Goal: Task Accomplishment & Management: Manage account settings

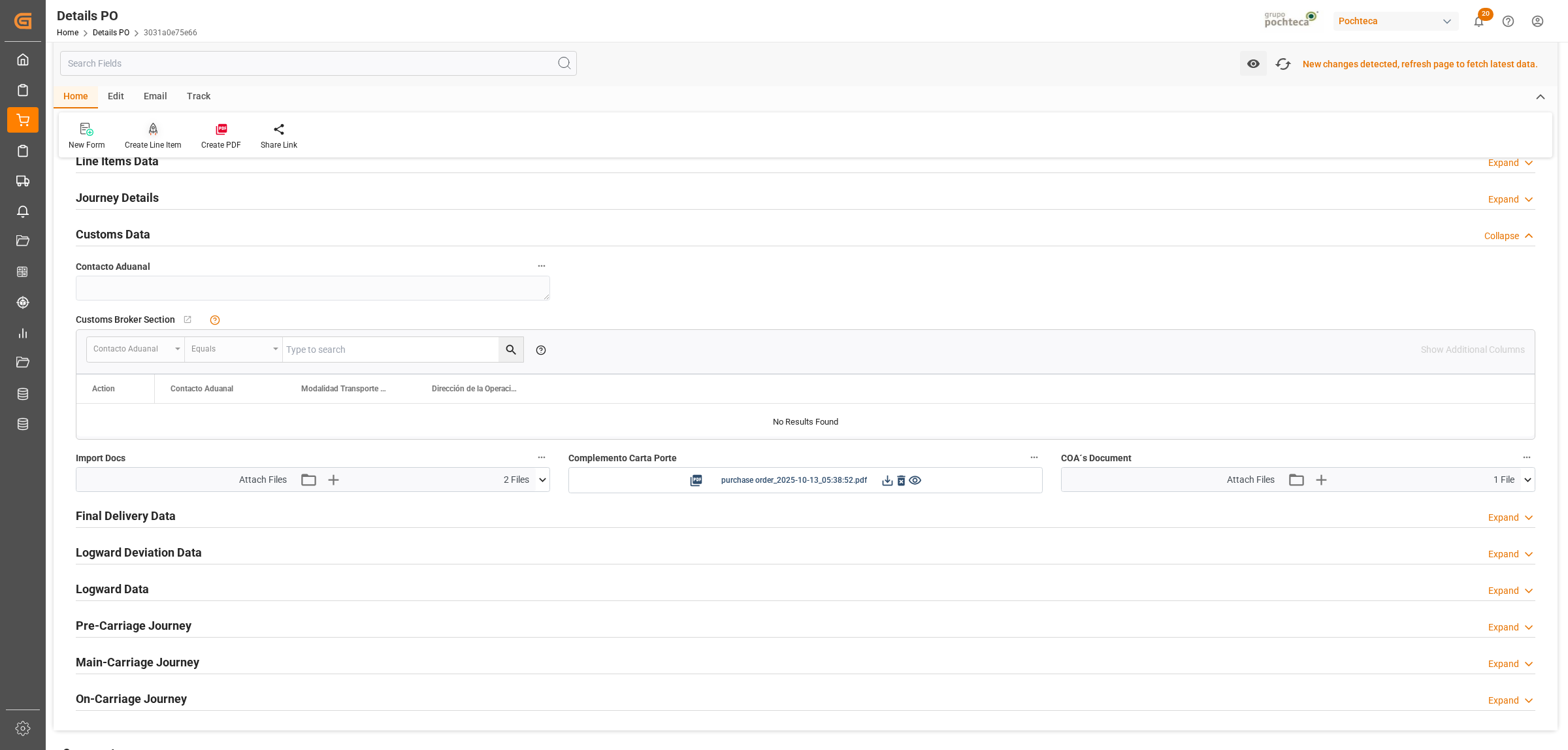
scroll to position [890, 0]
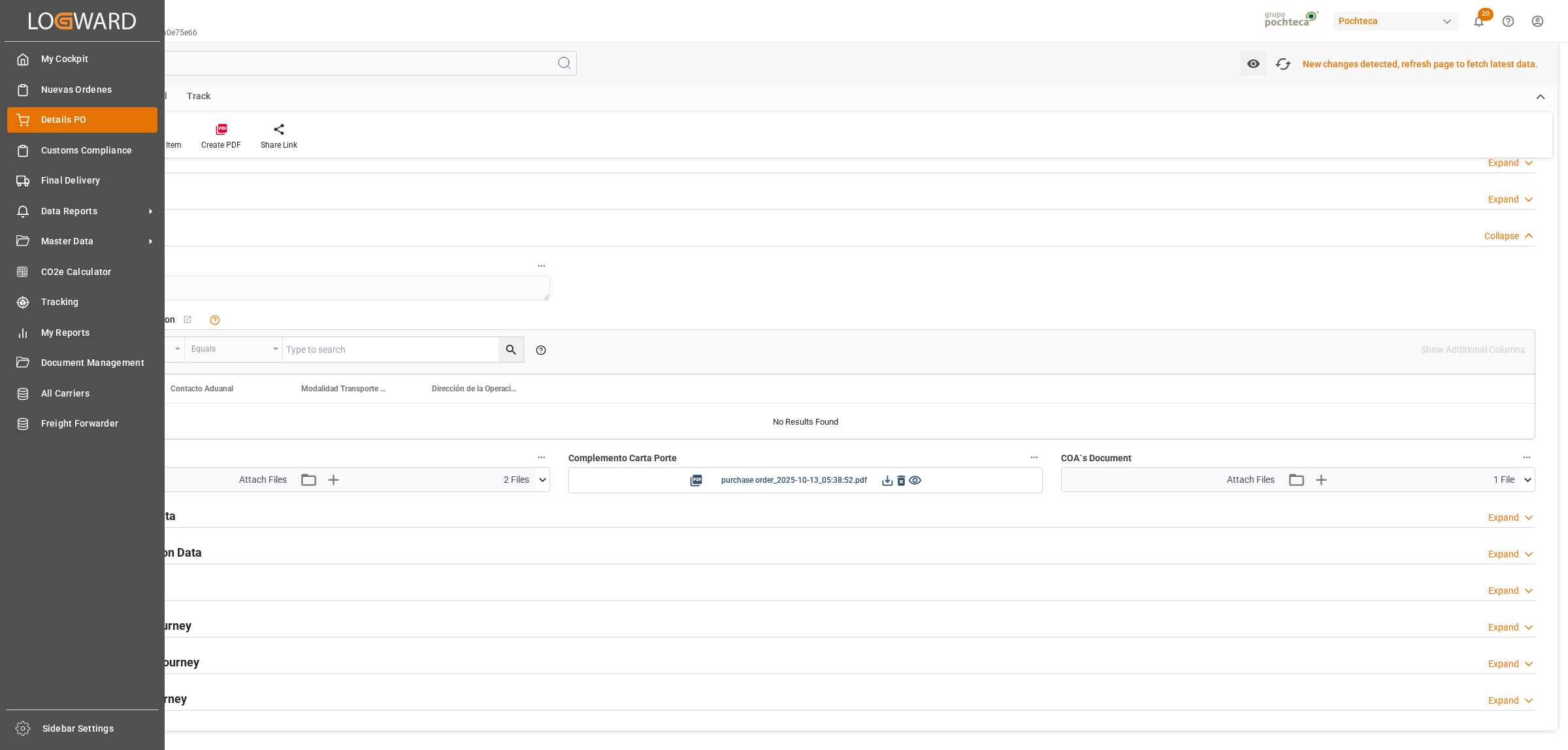
click at [46, 124] on span "Details PO" at bounding box center [100, 120] width 117 height 14
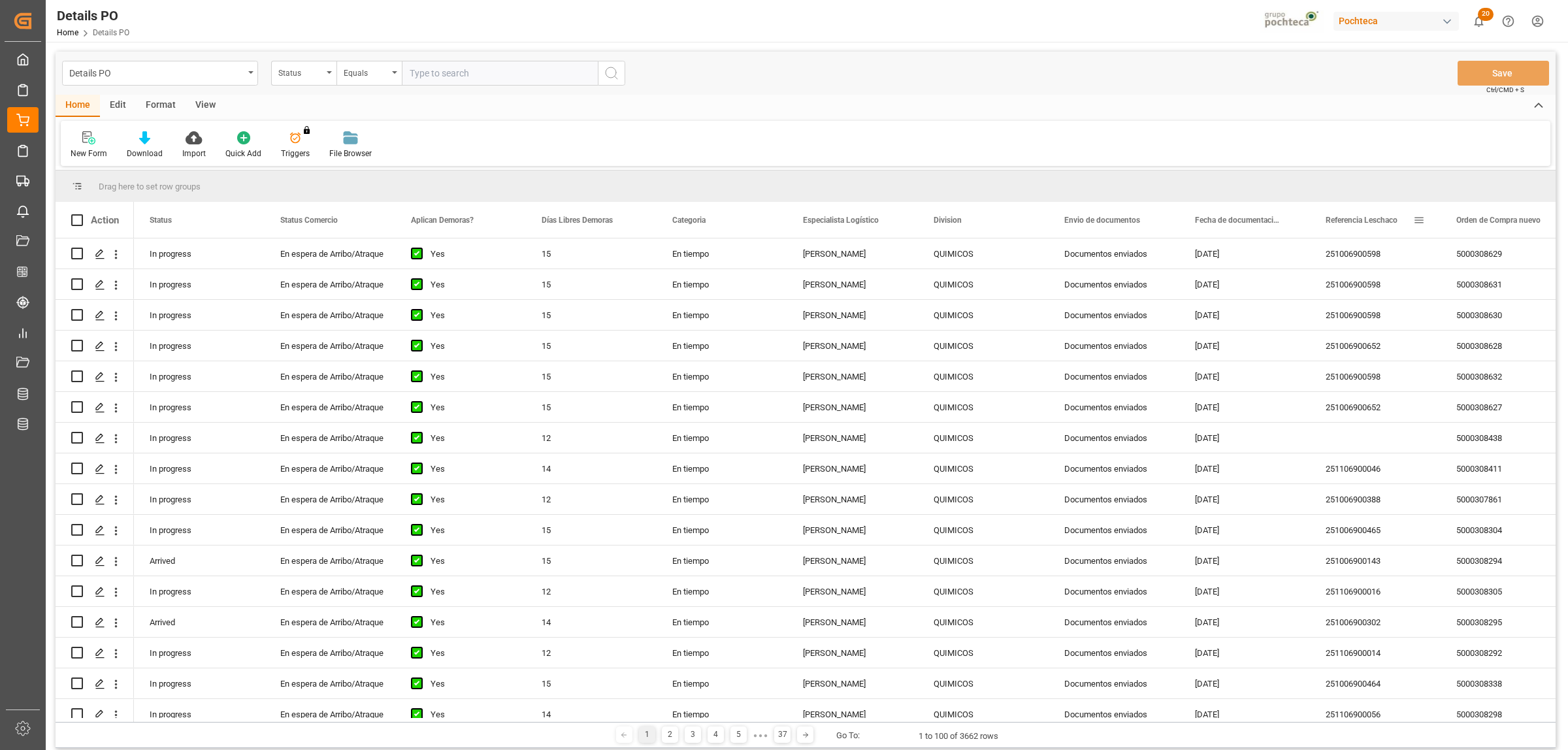
click at [1424, 222] on span at bounding box center [1419, 220] width 12 height 12
click at [1491, 224] on span "filter" at bounding box center [1496, 223] width 59 height 23
type input "5000308632"
click at [1484, 328] on button "Apply" at bounding box center [1495, 331] width 24 height 13
click at [1550, 220] on span at bounding box center [1549, 220] width 12 height 12
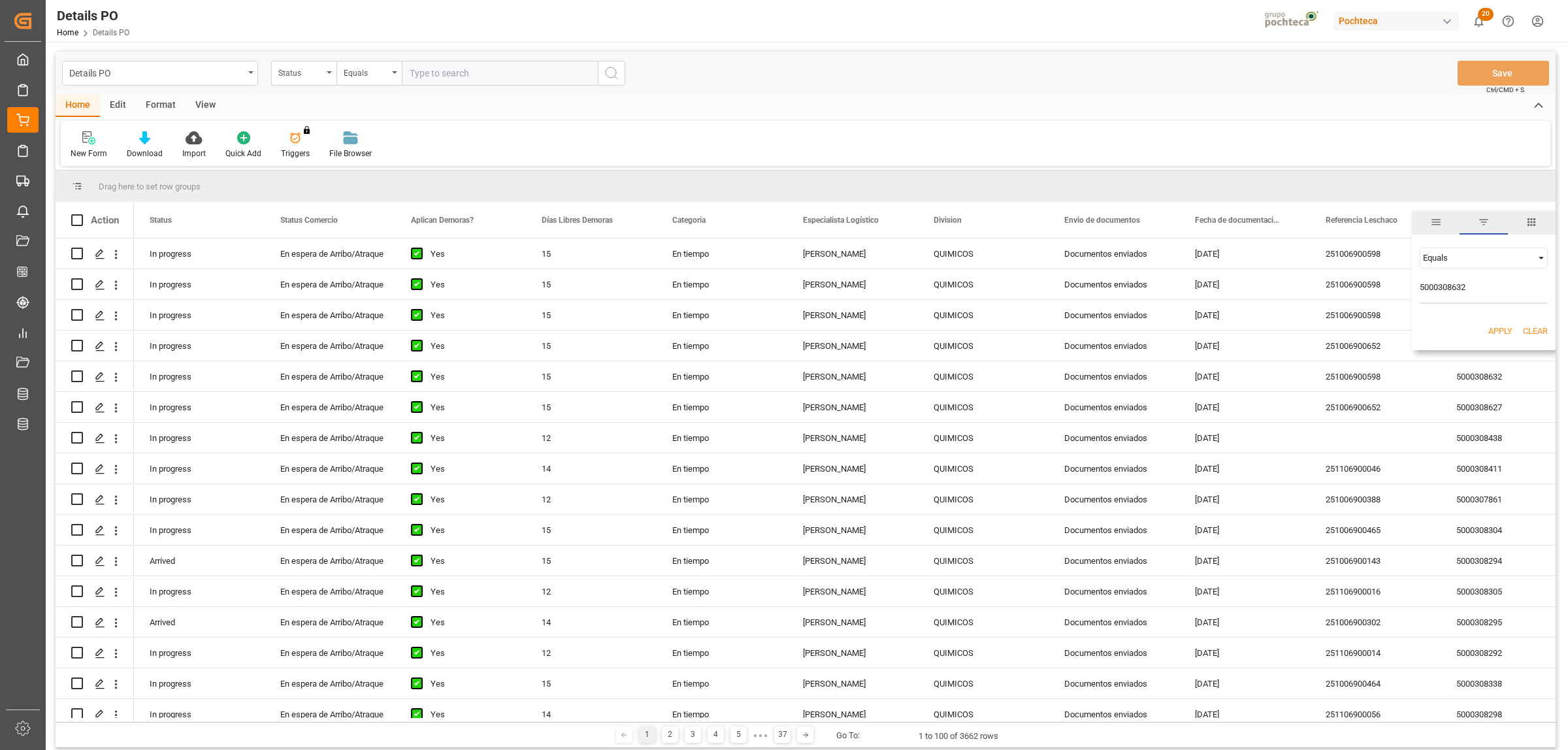
click at [1422, 289] on input "5000308632" at bounding box center [1484, 291] width 128 height 26
type input "5000308632"
click at [1489, 332] on button "Apply" at bounding box center [1500, 331] width 24 height 13
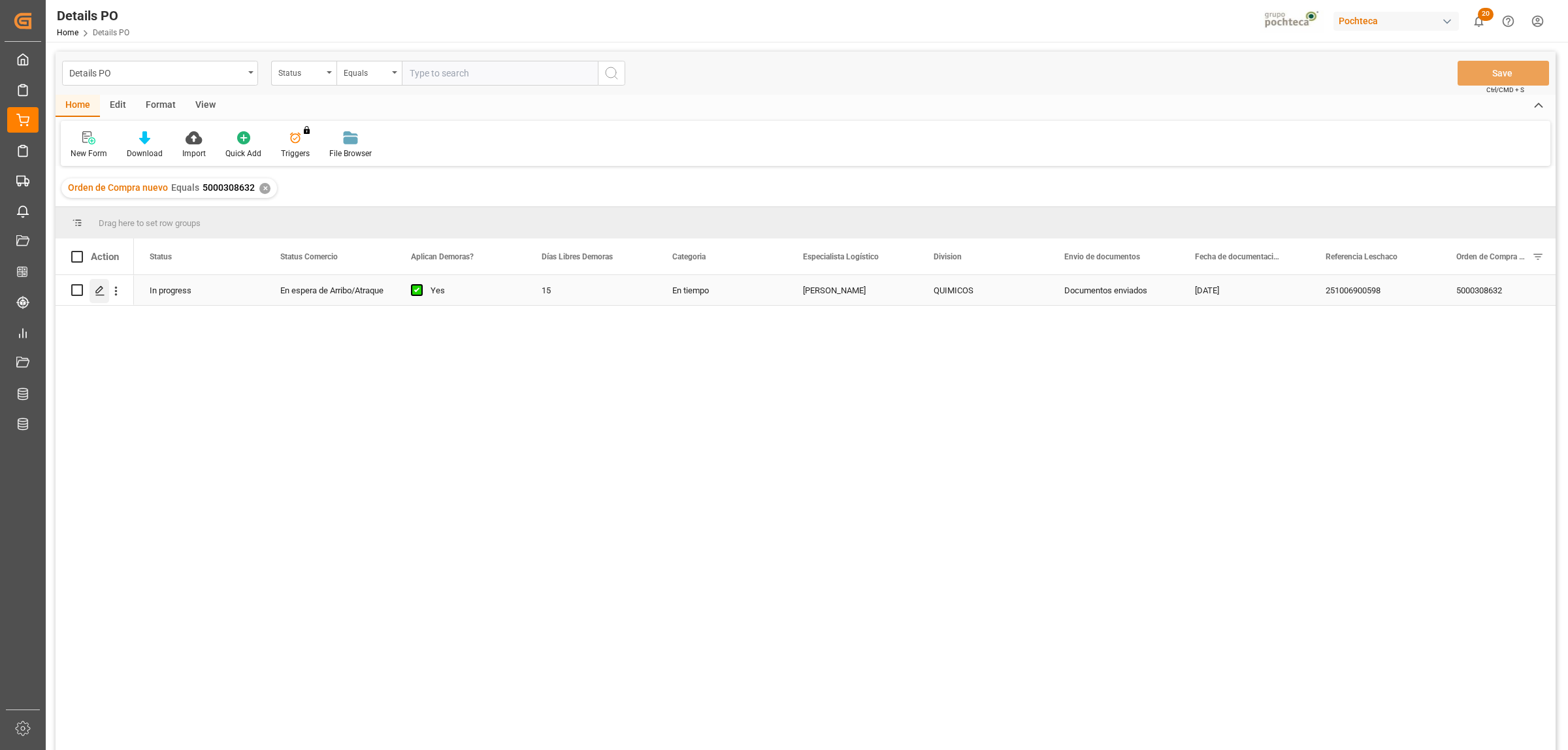
click at [100, 285] on icon "Press SPACE to select this row." at bounding box center [100, 291] width 11 height 11
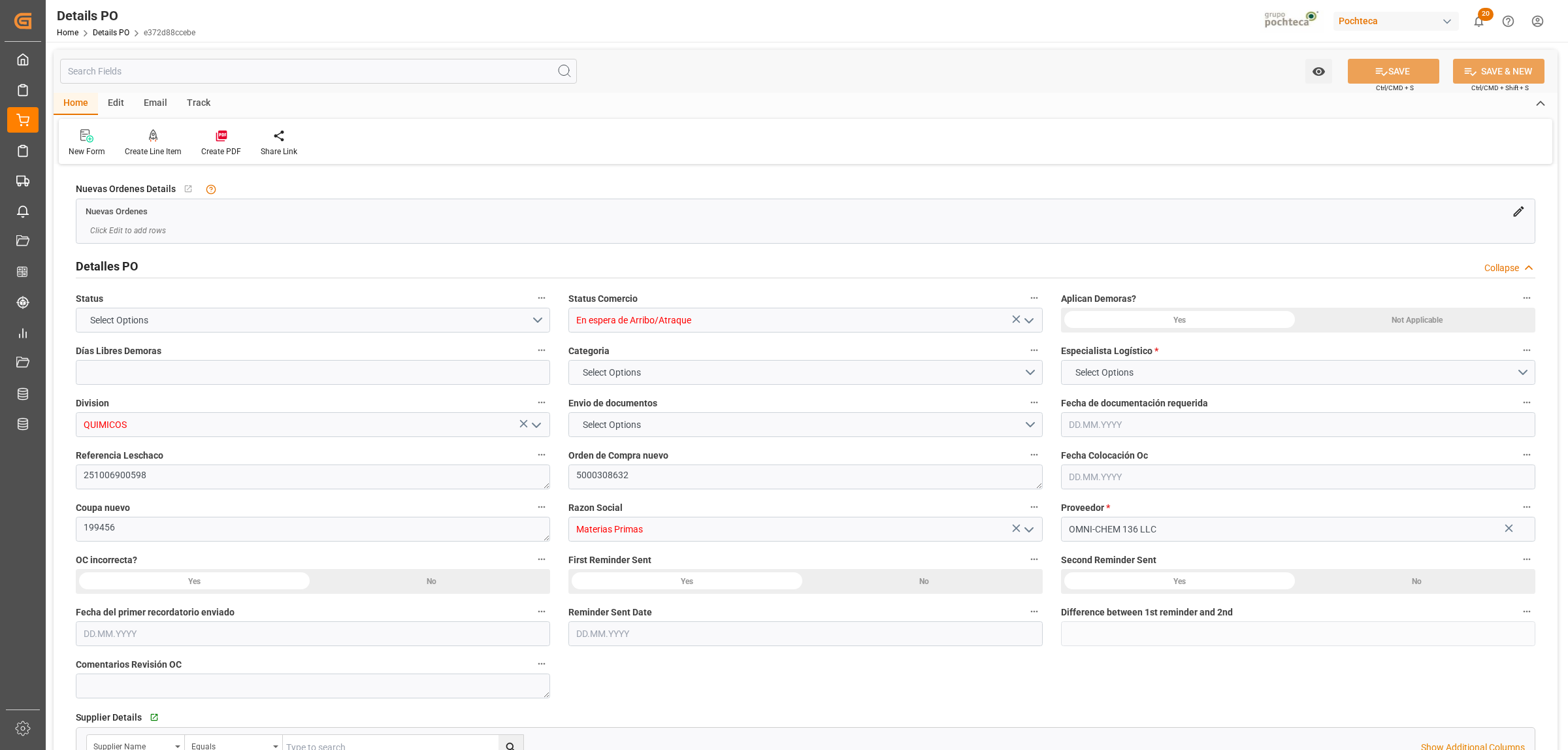
type input "15"
type input "CNSGH"
type input "MXZLO"
type input "Evergreen"
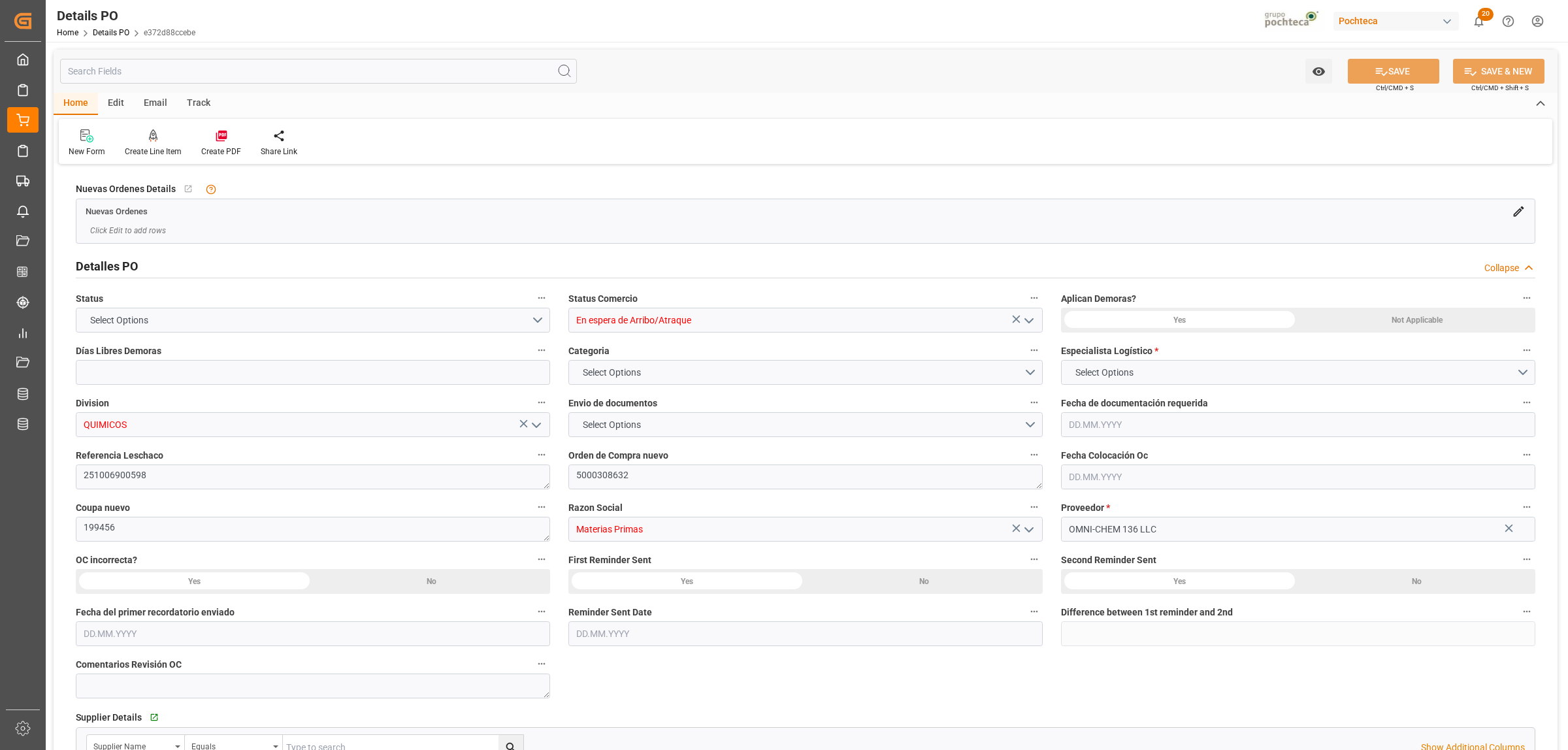
type input "Evergreen Marine Corp."
type input "9604160"
type input "42"
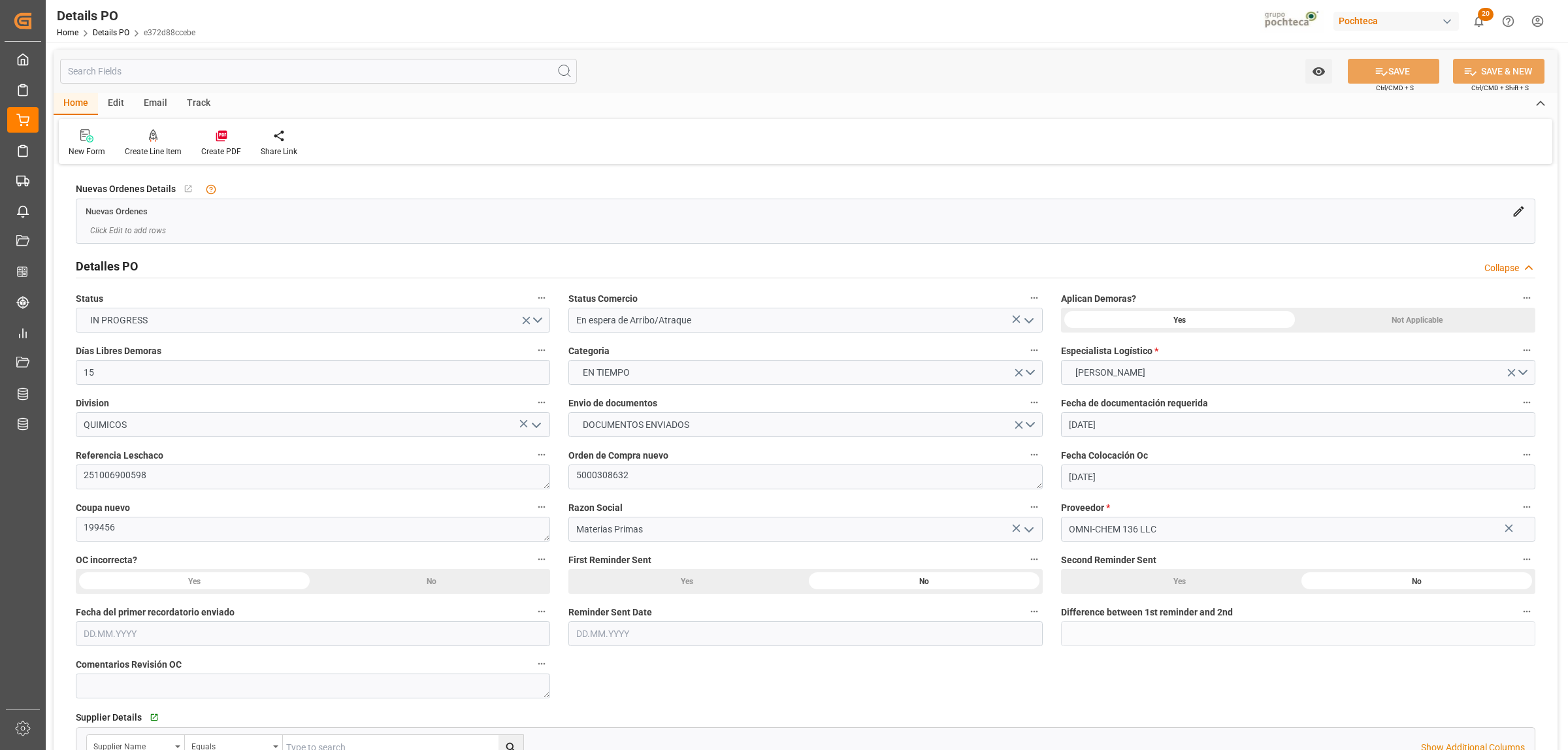
type input "[DATE]"
type input "[DATE] 00:00"
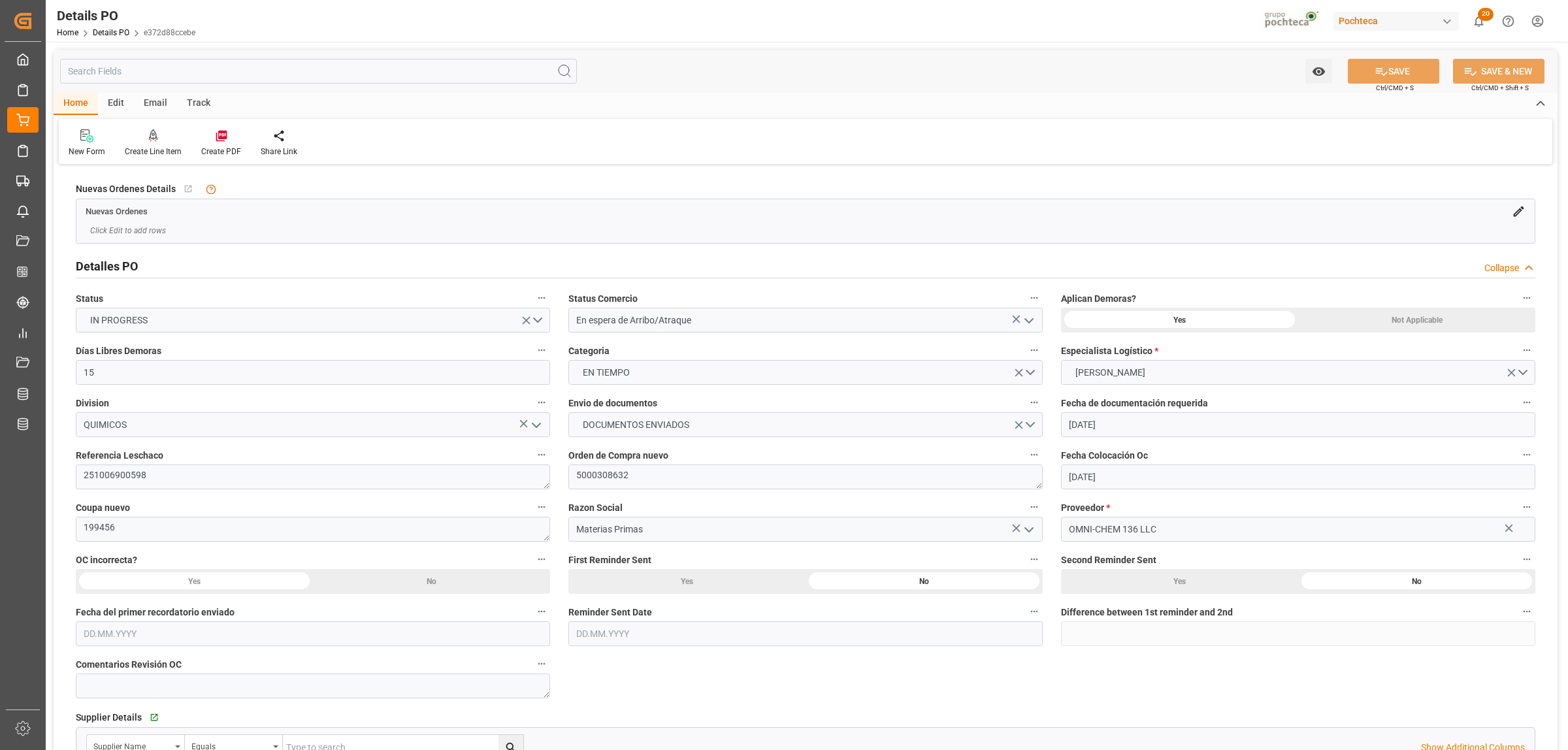
type input "[DATE] 00:00"
type input "[DATE] 12:00"
type input "[DATE] 00:00"
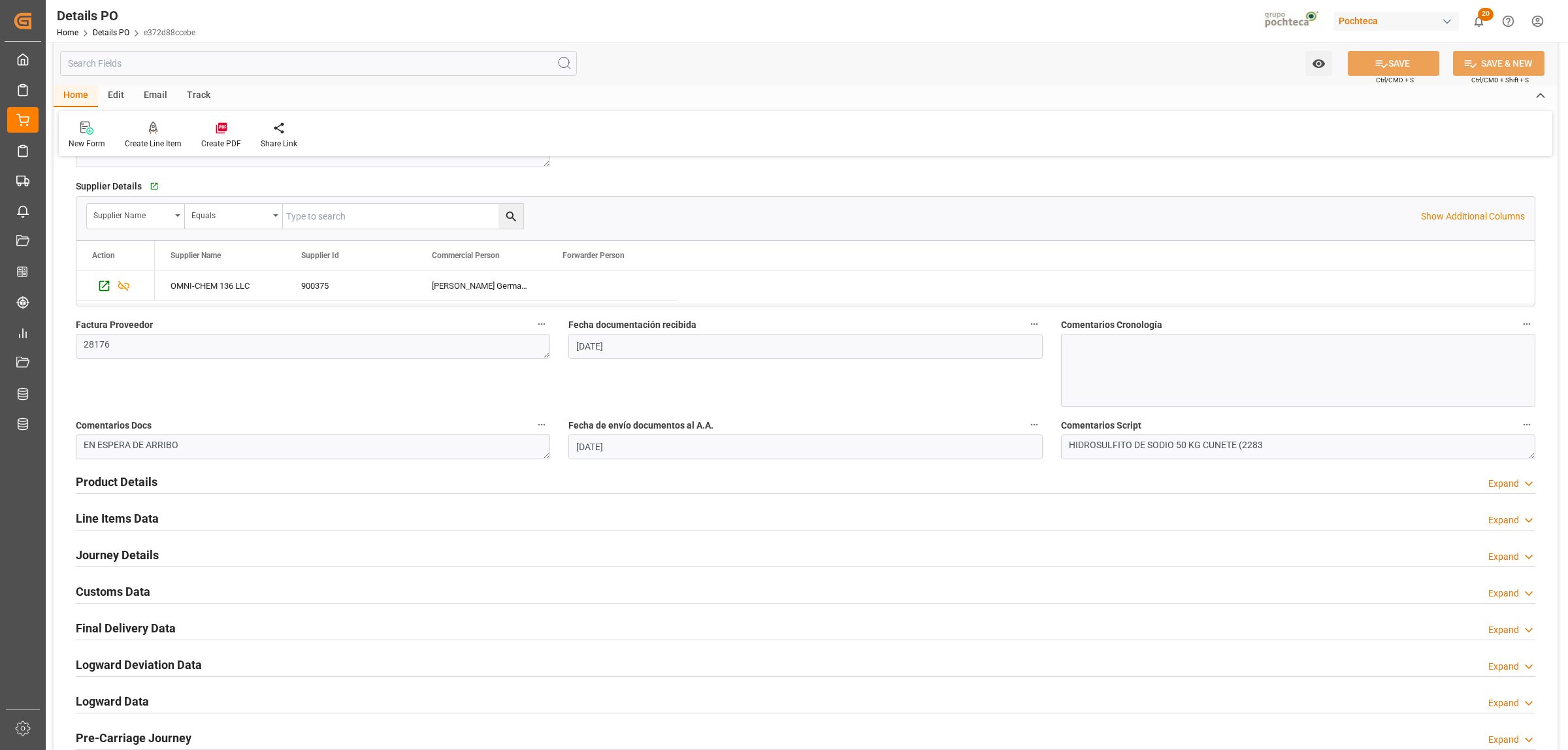
scroll to position [572, 0]
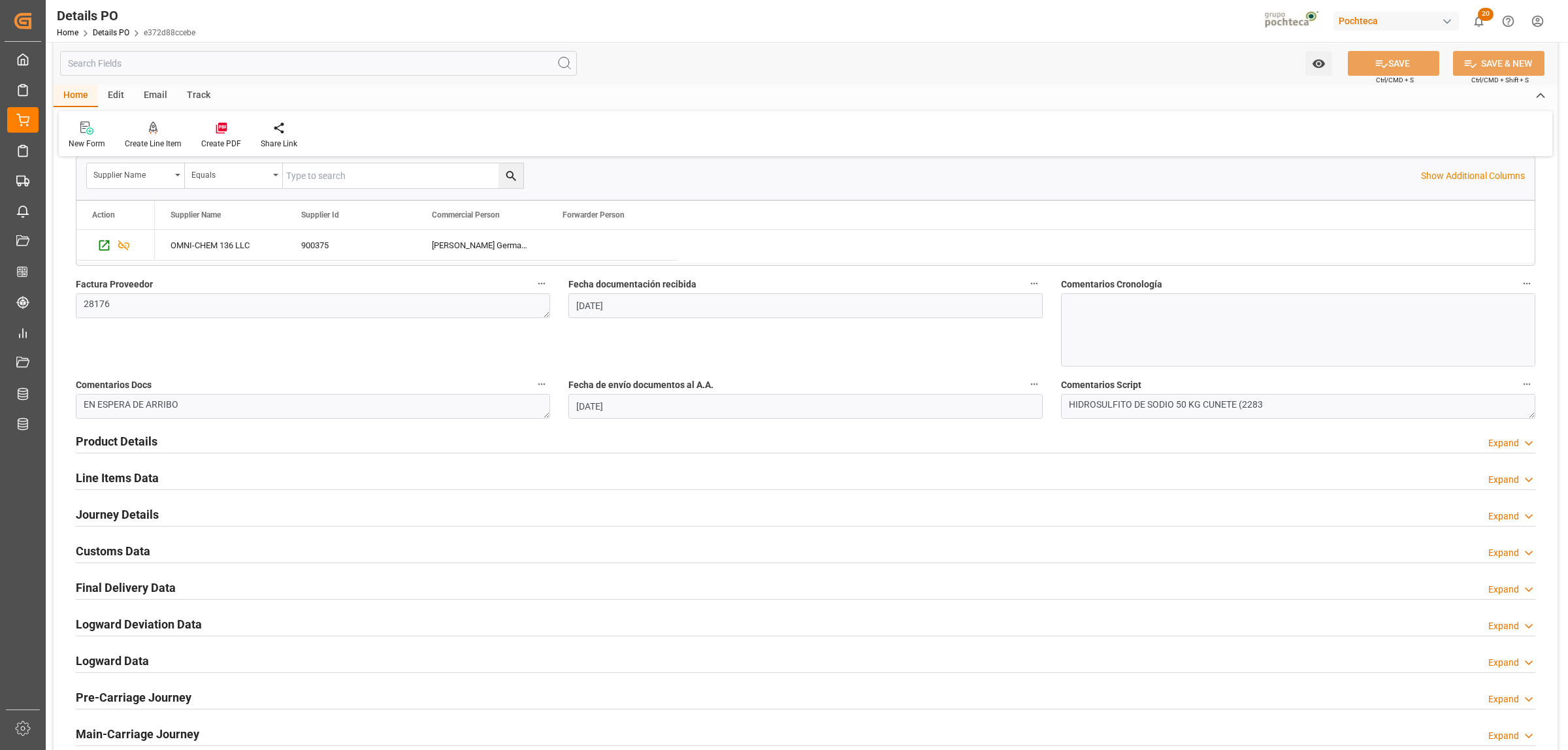
click at [109, 511] on h2 "Journey Details" at bounding box center [117, 514] width 83 height 18
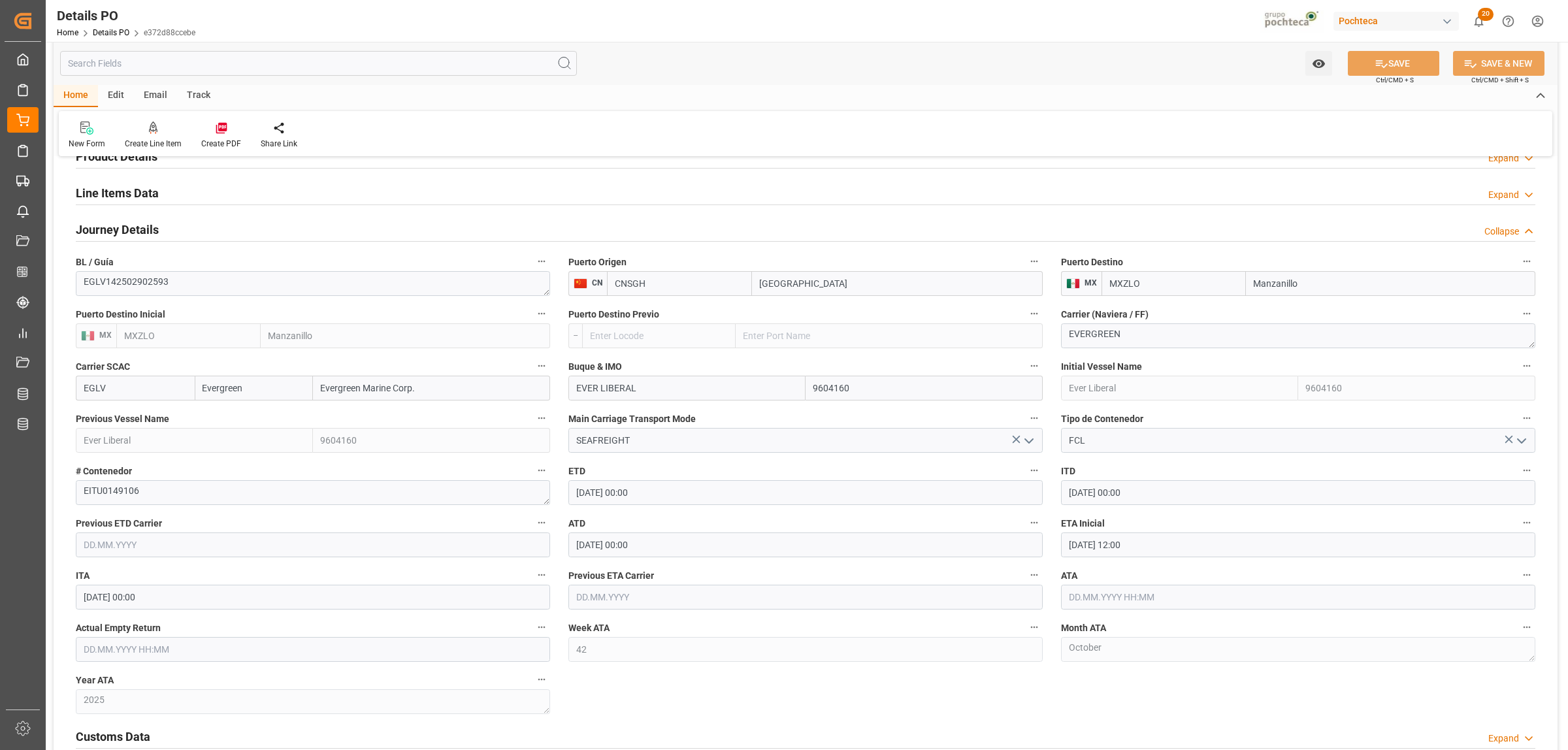
scroll to position [898, 0]
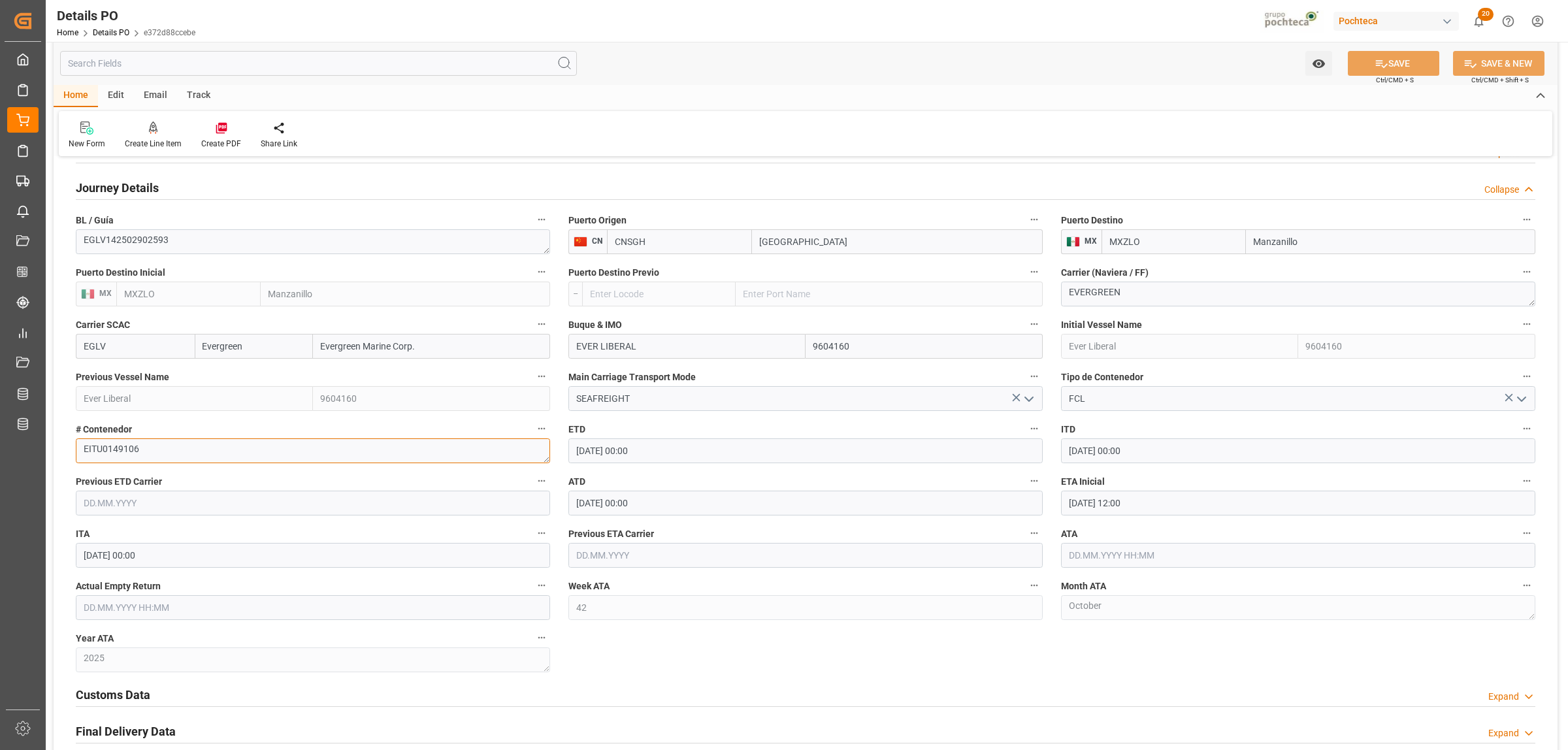
drag, startPoint x: 144, startPoint y: 451, endPoint x: 83, endPoint y: 443, distance: 61.5
click at [83, 443] on textarea "EITU0149106" at bounding box center [313, 451] width 475 height 25
